Goal: Navigation & Orientation: Find specific page/section

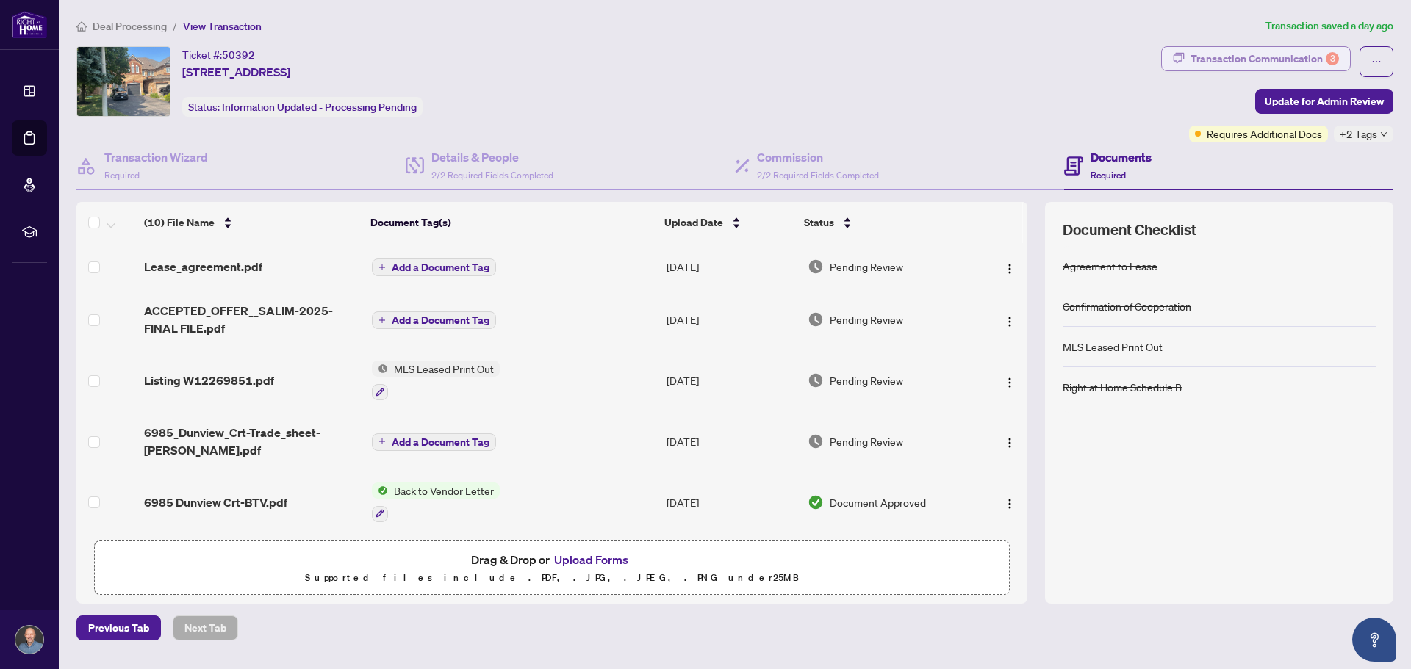
click at [1213, 68] on div "Transaction Communication 3" at bounding box center [1264, 59] width 148 height 24
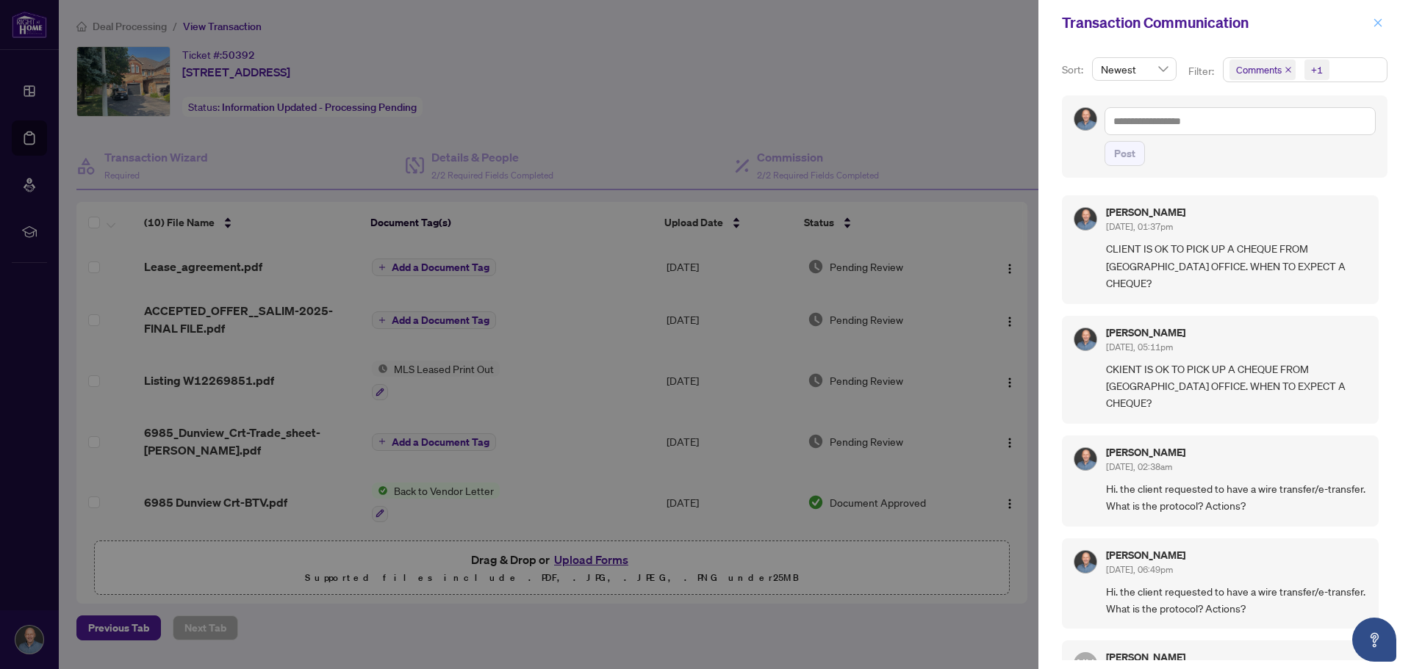
click at [1374, 22] on icon "close" at bounding box center [1377, 23] width 10 height 10
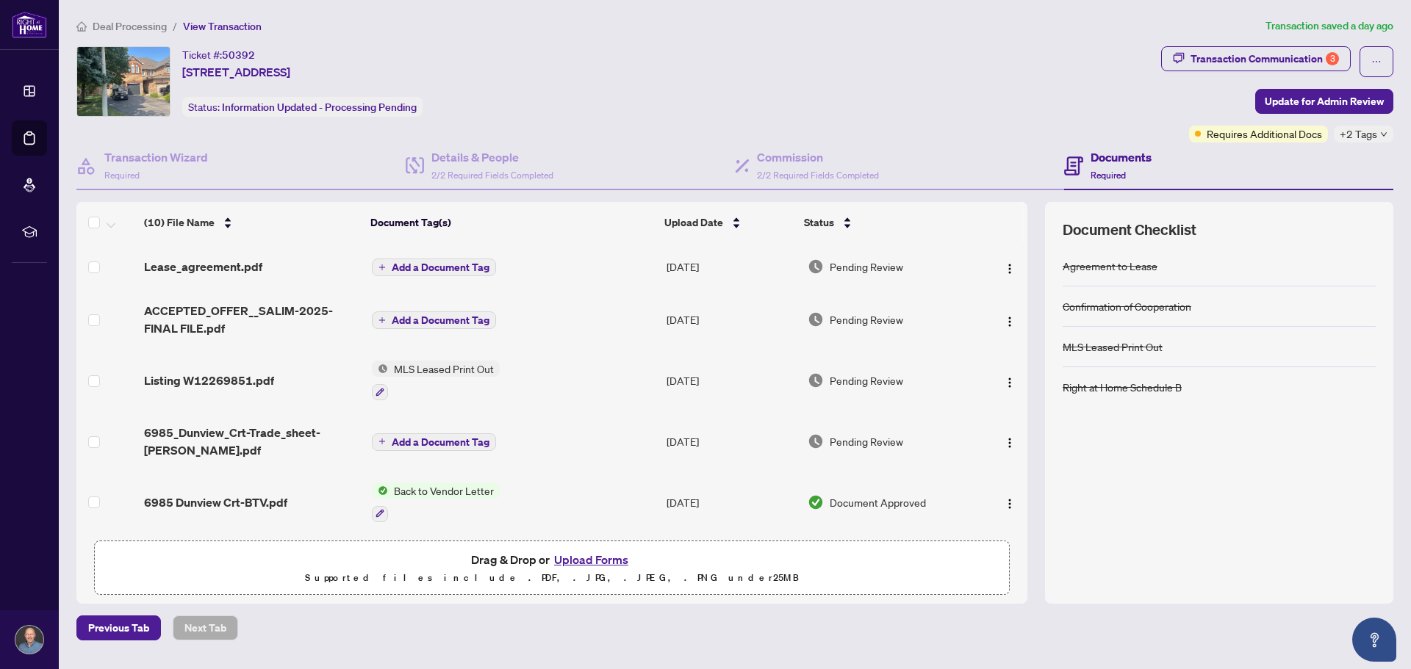
click at [128, 27] on span "Deal Processing" at bounding box center [130, 26] width 74 height 13
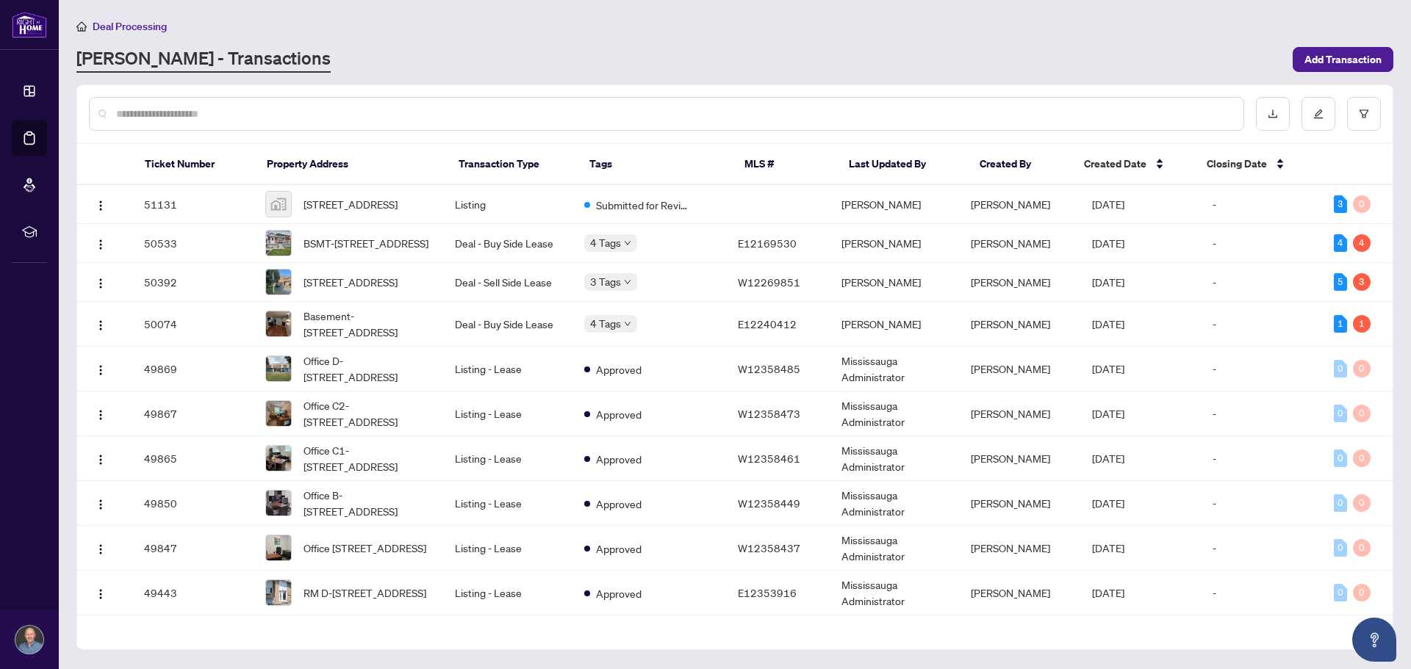
click at [694, 46] on div "RAHR - Transactions" at bounding box center [679, 59] width 1207 height 26
